Goal: Find specific page/section: Find specific page/section

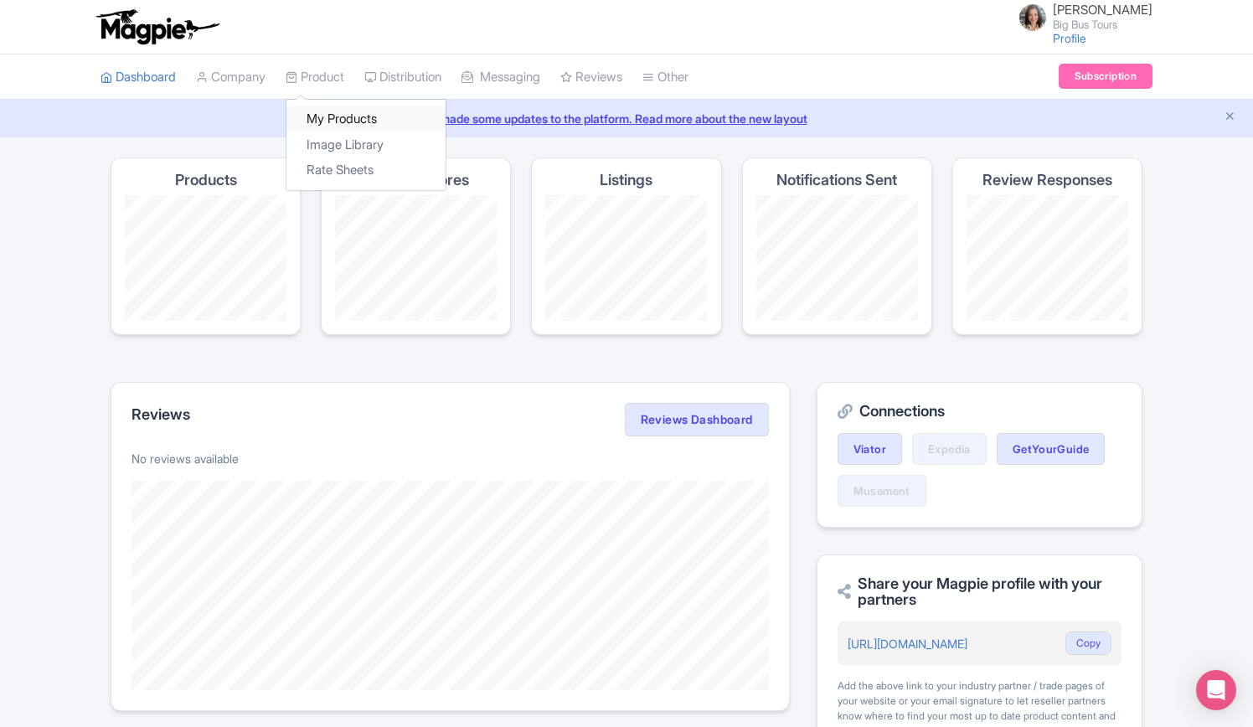
click at [337, 117] on link "My Products" at bounding box center [365, 119] width 159 height 26
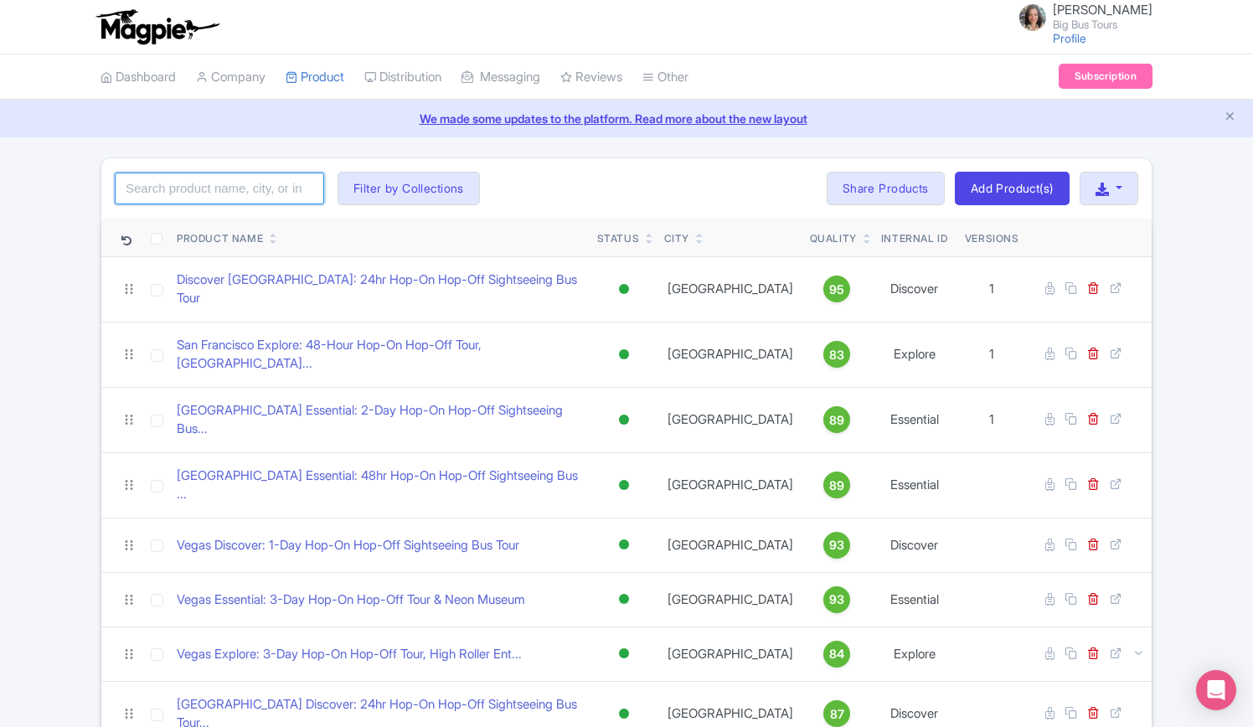
click at [171, 192] on input "search" at bounding box center [219, 189] width 209 height 32
paste input "TMZ Brunch Bus"
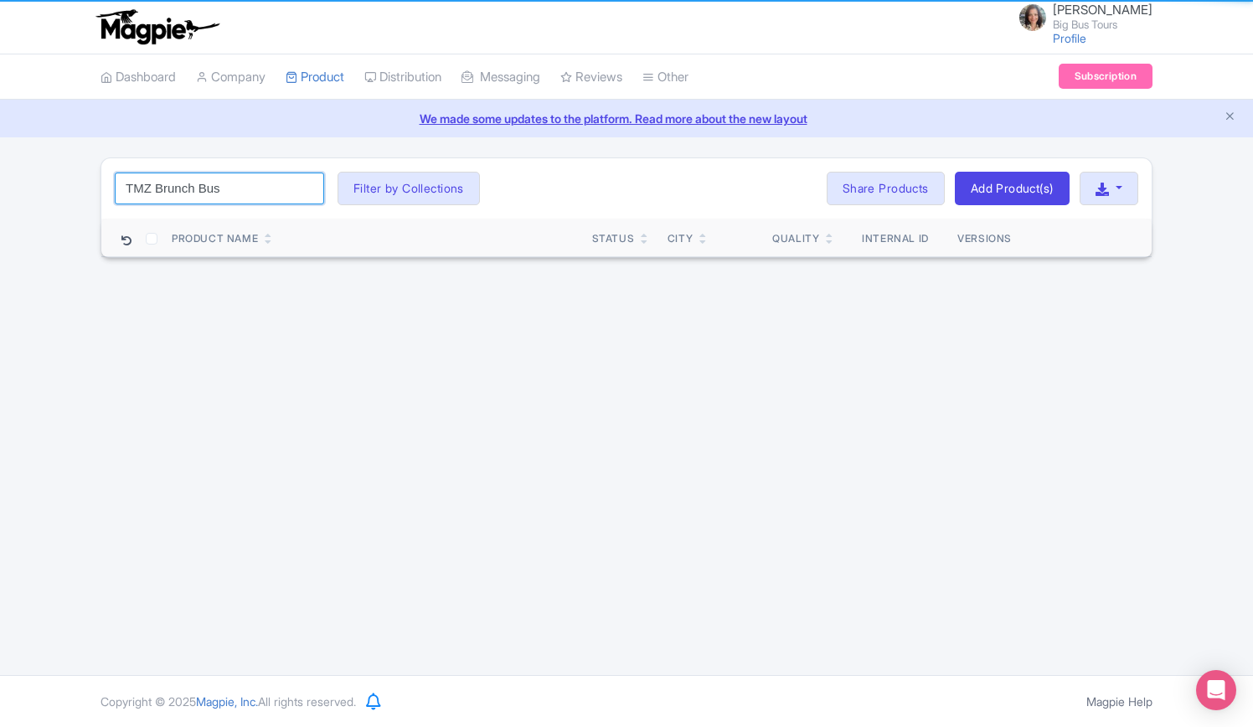
click button "Search" at bounding box center [0, 0] width 0 height 0
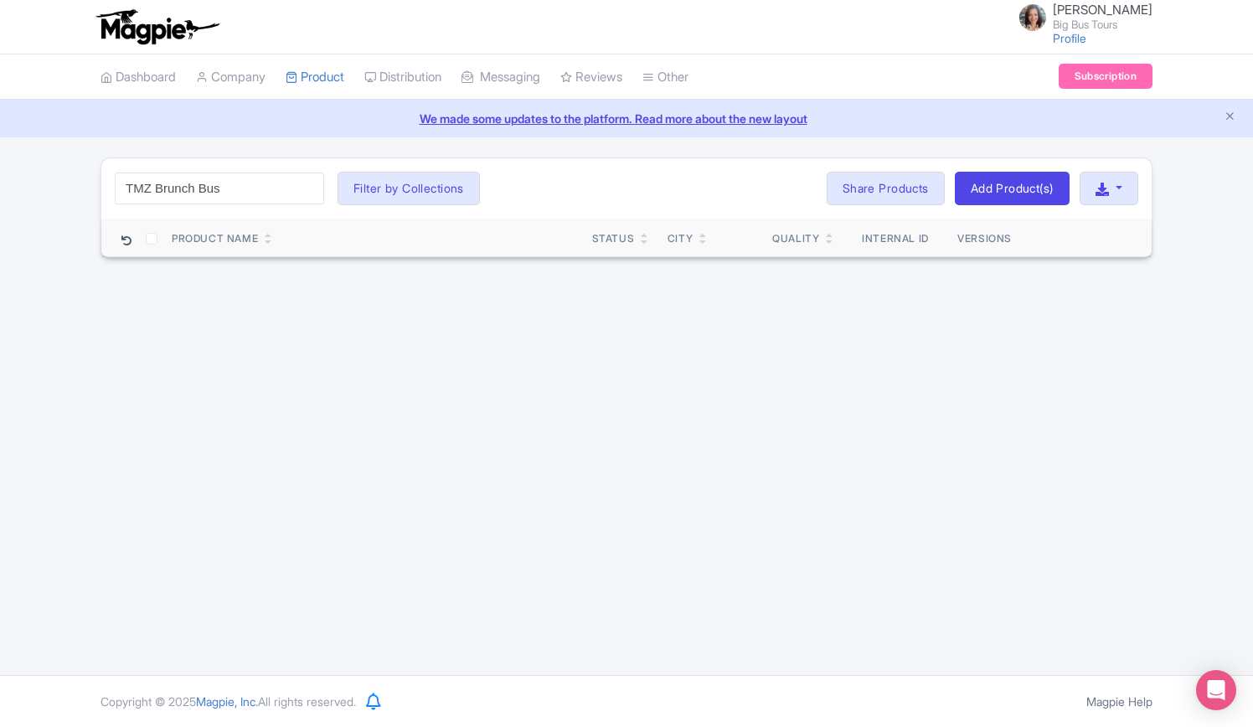
click at [457, 448] on div "[PERSON_NAME] Big Bus Tours Profile Users Settings Sign out Dashboard Company P…" at bounding box center [626, 337] width 1253 height 675
drag, startPoint x: 186, startPoint y: 191, endPoint x: 157, endPoint y: 184, distance: 30.1
click at [157, 184] on input "TMZ Brunch Bus" at bounding box center [219, 189] width 209 height 32
click at [154, 187] on input "TMZ Brunch Bus" at bounding box center [219, 189] width 209 height 32
drag, startPoint x: 155, startPoint y: 187, endPoint x: 64, endPoint y: 178, distance: 91.8
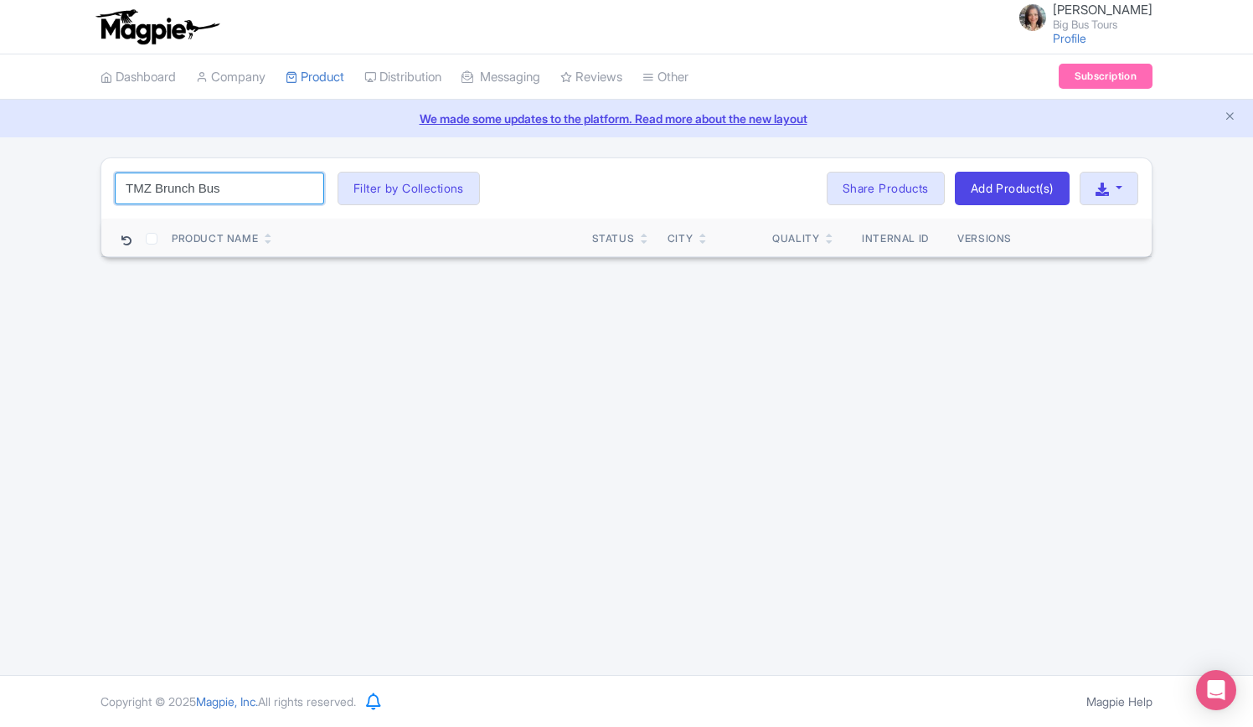
click at [64, 182] on div "TMZ Brunch Bus Search Filter by Collections [PERSON_NAME] License [PERSON_NAME]…" at bounding box center [626, 207] width 1253 height 101
type input "Brunch Bus"
click button "Search" at bounding box center [0, 0] width 0 height 0
